Goal: Transaction & Acquisition: Purchase product/service

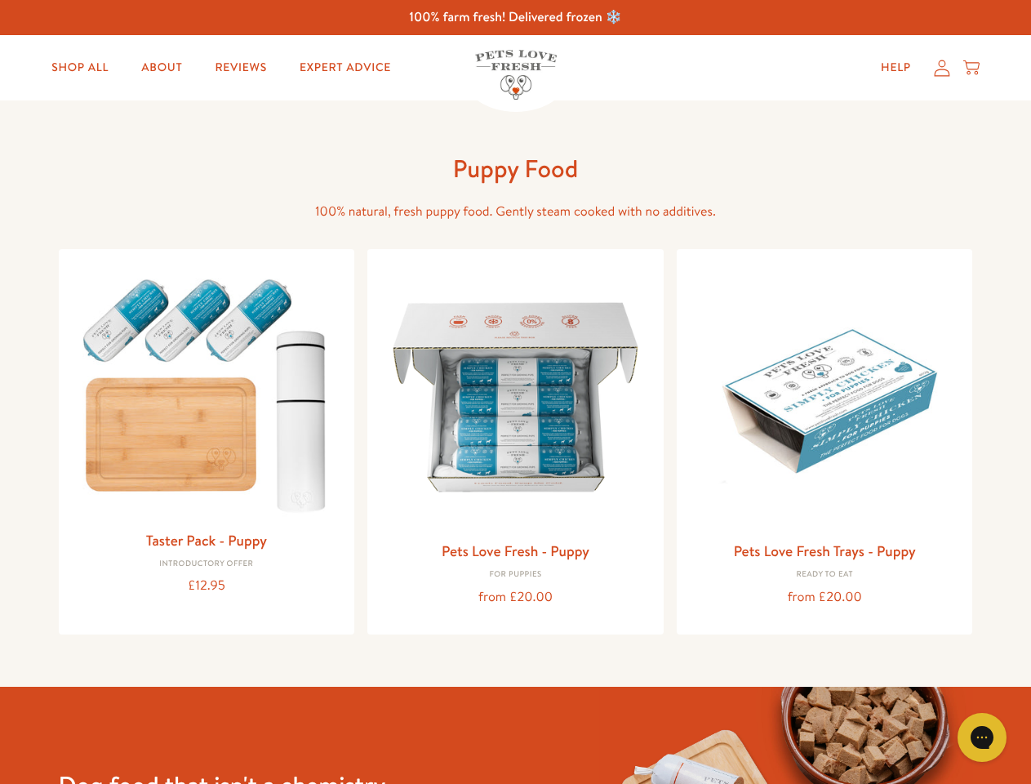
click at [982, 737] on icon "Gorgias live chat" at bounding box center [982, 737] width 16 height 16
